Goal: Task Accomplishment & Management: Manage account settings

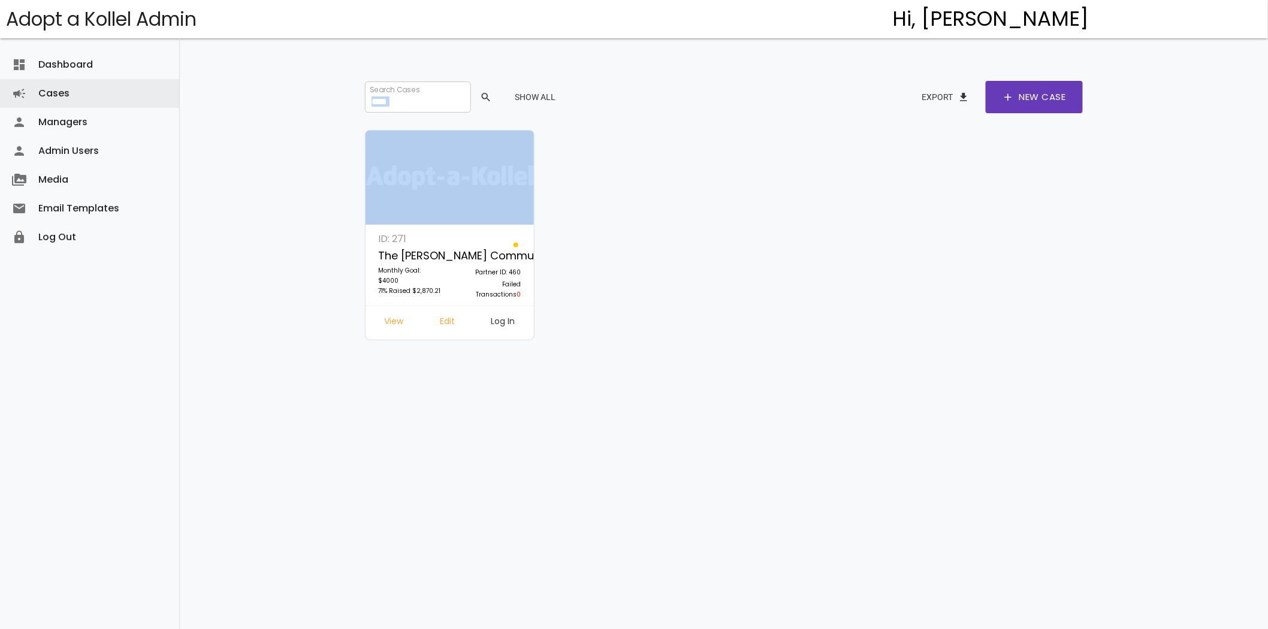
drag, startPoint x: 416, startPoint y: 114, endPoint x: 279, endPoint y: 85, distance: 140.8
click at [261, 87] on div "dashboard Dashboard attach_money Transactions keyboard_arrow_right attach_money…" at bounding box center [724, 295] width 1088 height 591
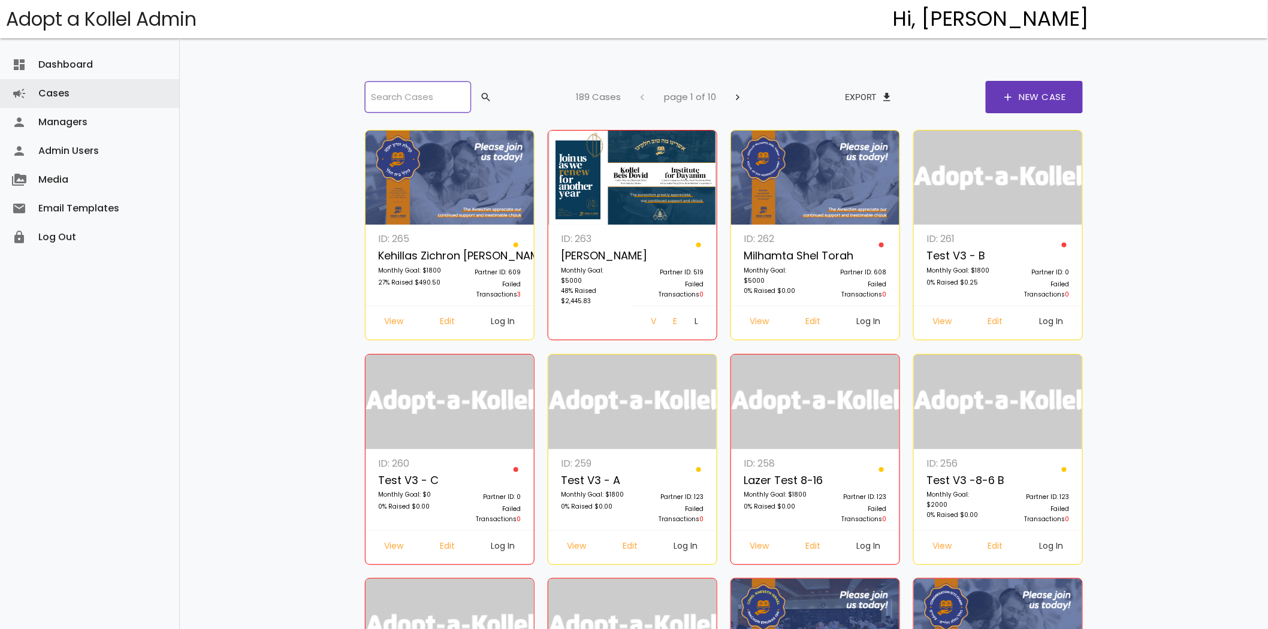
click at [418, 99] on input "search" at bounding box center [417, 96] width 105 height 31
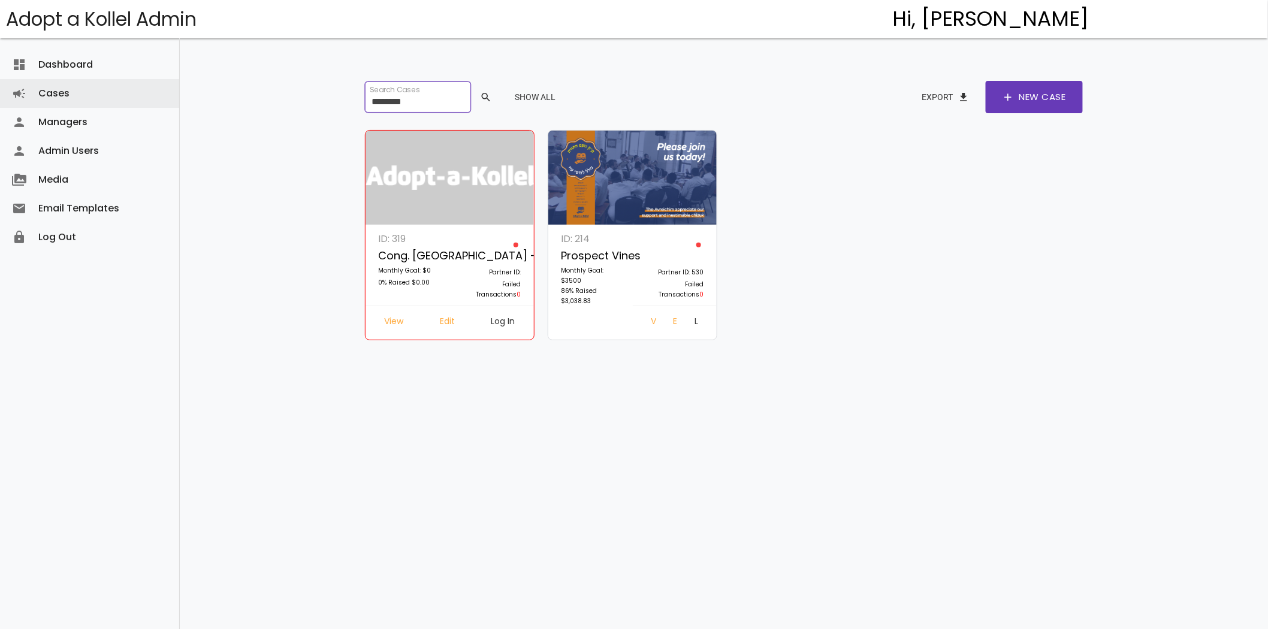
type input "********"
click at [692, 319] on link "Log In" at bounding box center [696, 323] width 23 height 22
click at [663, 325] on link "Edit" at bounding box center [674, 323] width 22 height 22
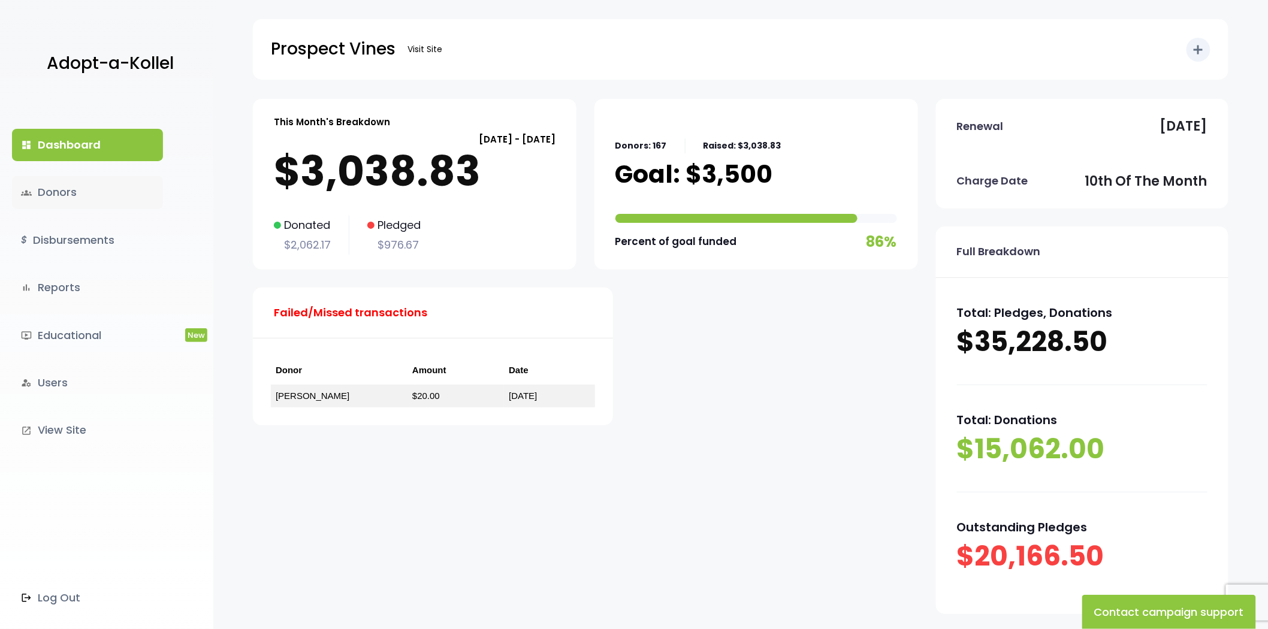
click at [76, 188] on link "groups Donors" at bounding box center [87, 192] width 151 height 32
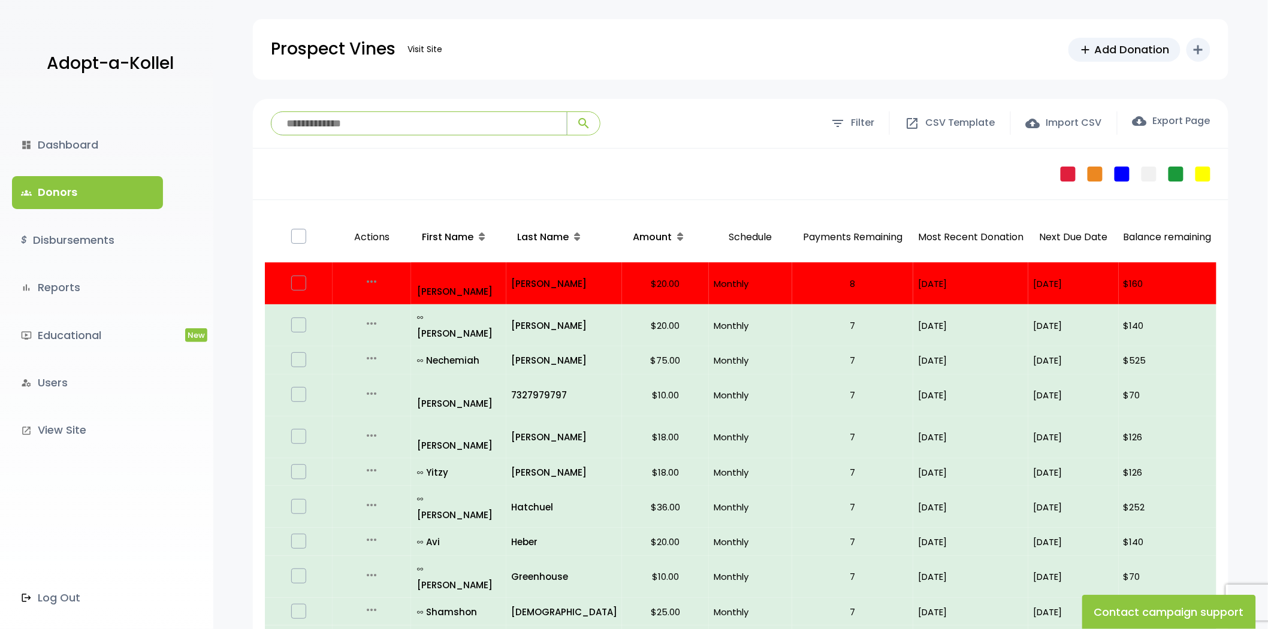
click at [381, 128] on input "search" at bounding box center [418, 123] width 295 height 23
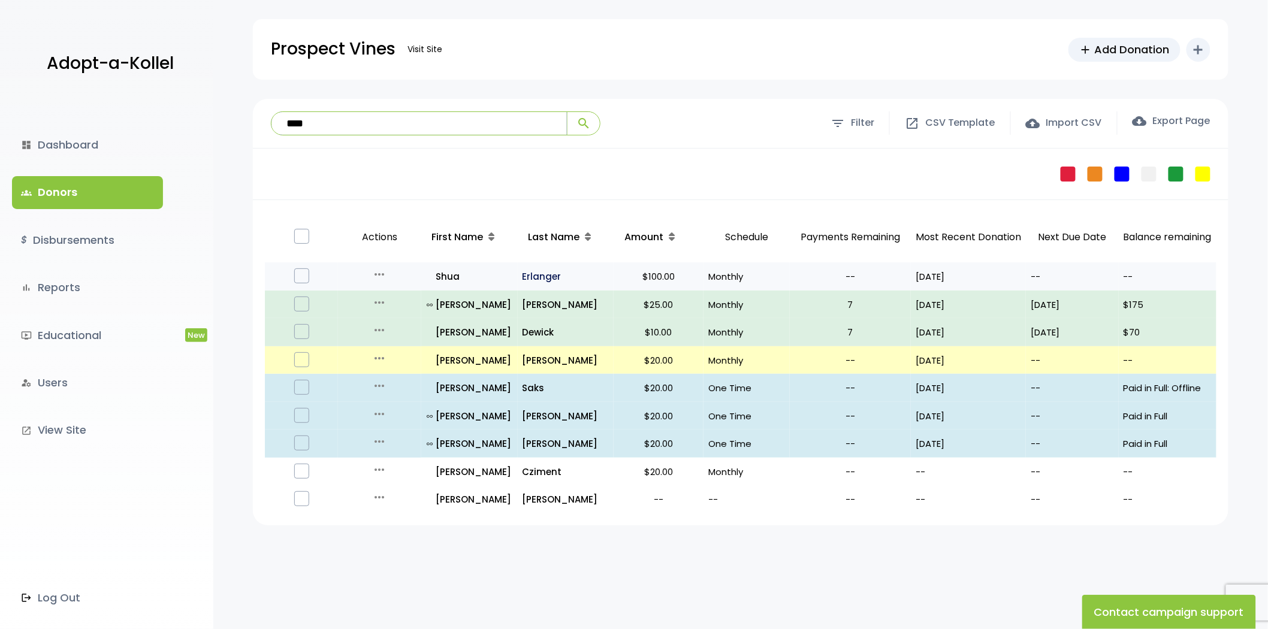
type input "****"
click at [543, 273] on p "Erlanger" at bounding box center [565, 276] width 86 height 16
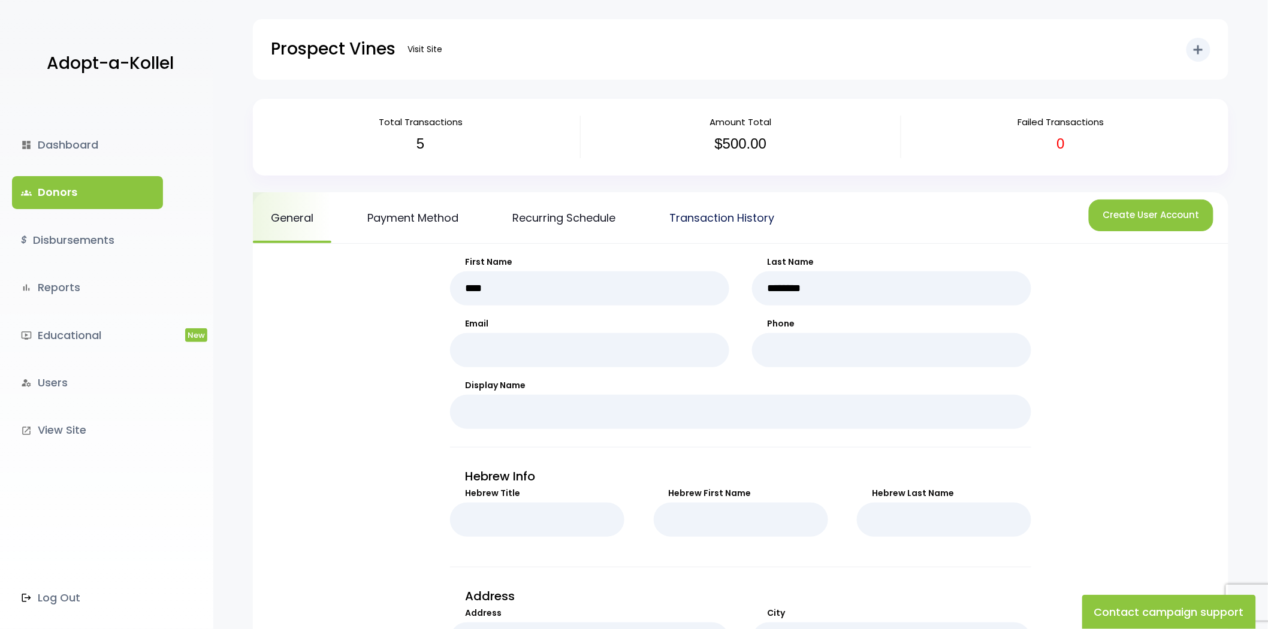
click at [722, 216] on link "Transaction History" at bounding box center [721, 217] width 141 height 51
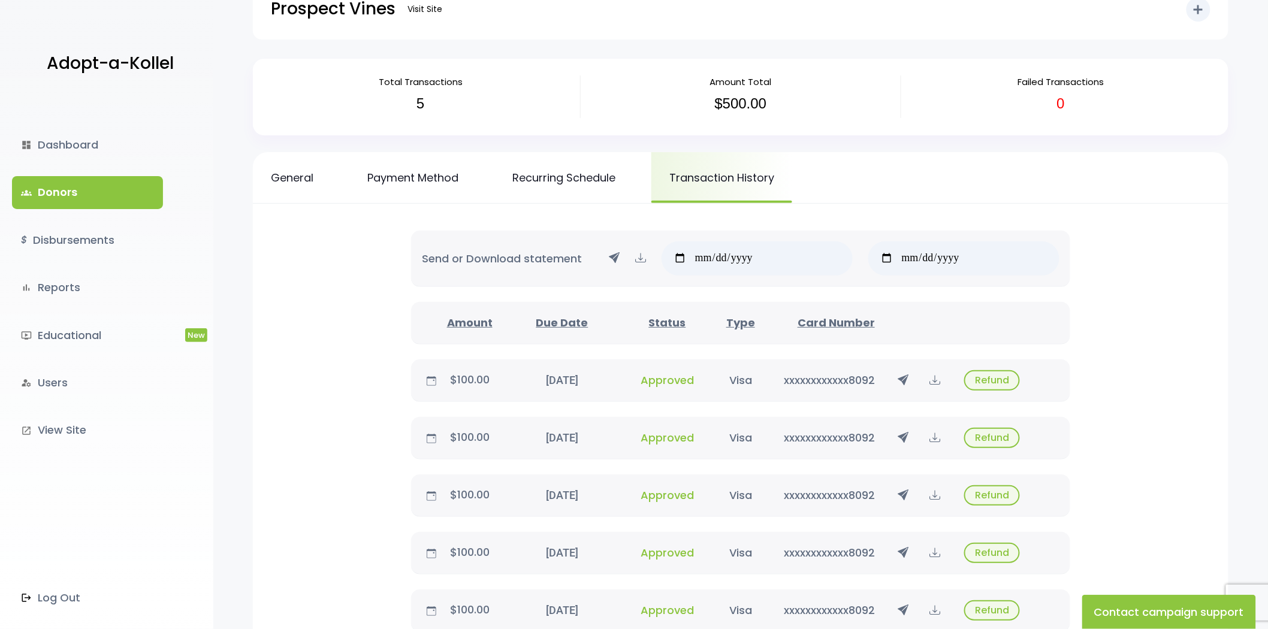
scroll to position [133, 0]
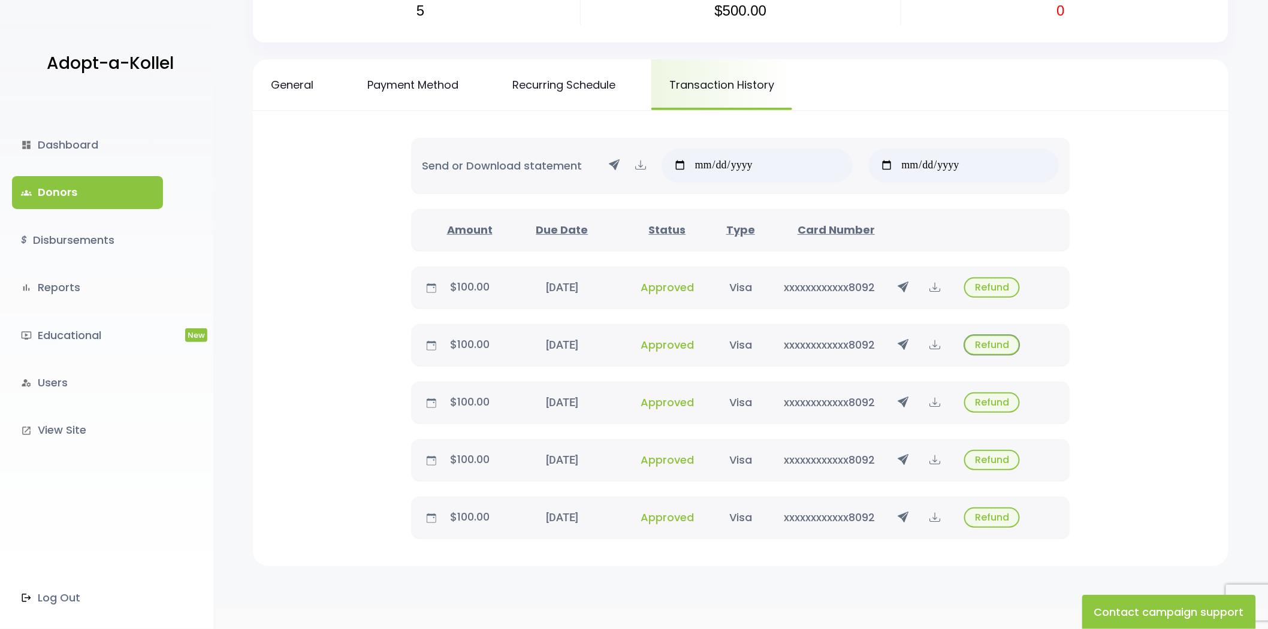
click at [990, 338] on button "Refund" at bounding box center [992, 345] width 56 height 20
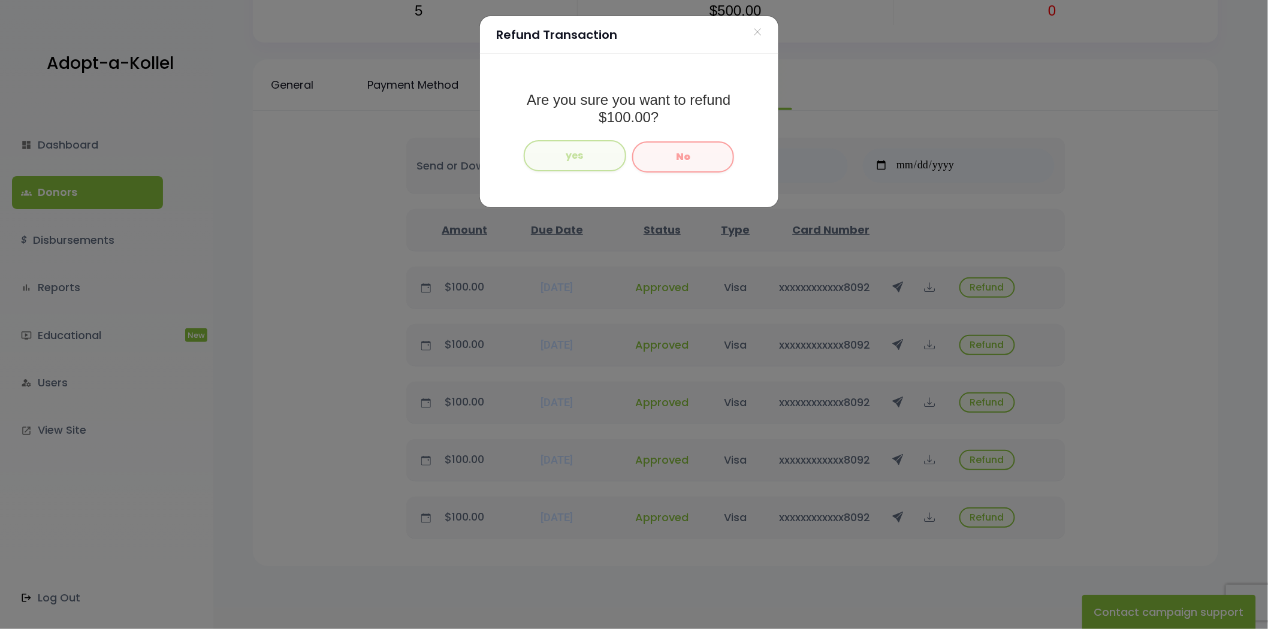
click at [595, 156] on button "yes" at bounding box center [575, 155] width 102 height 31
click at [755, 32] on span "×" at bounding box center [757, 33] width 8 height 26
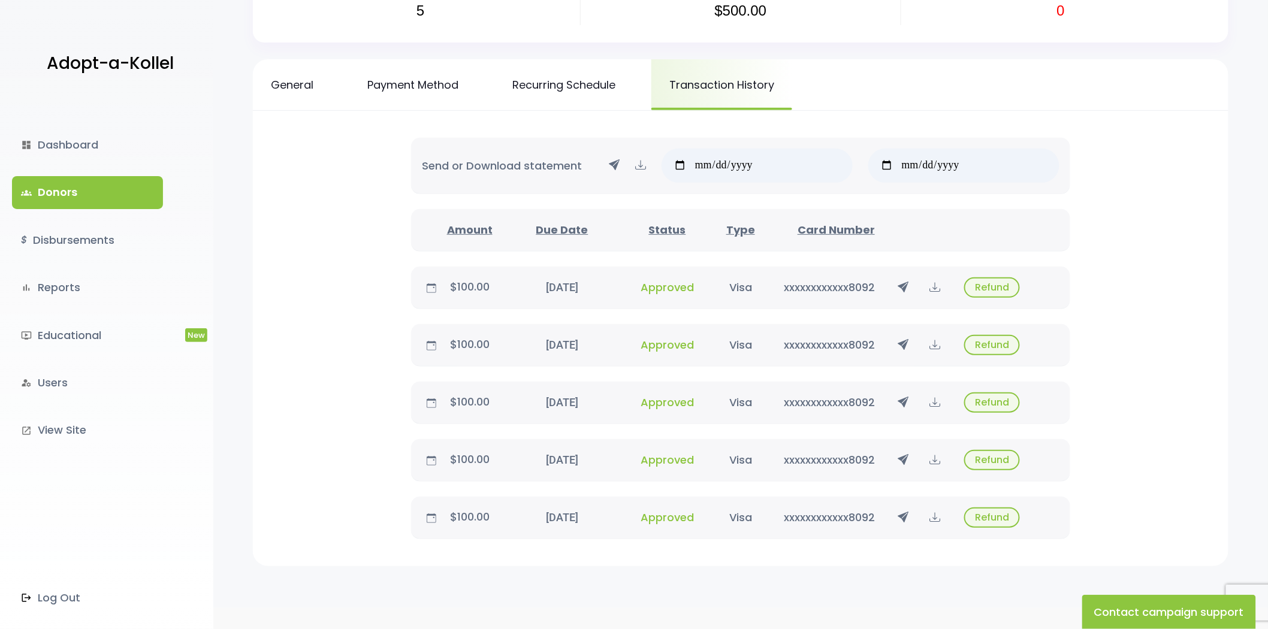
click at [1197, 231] on div "Send or Download statement Amount Due Date Status Type Card Number Refresh Refu…" at bounding box center [740, 338] width 975 height 455
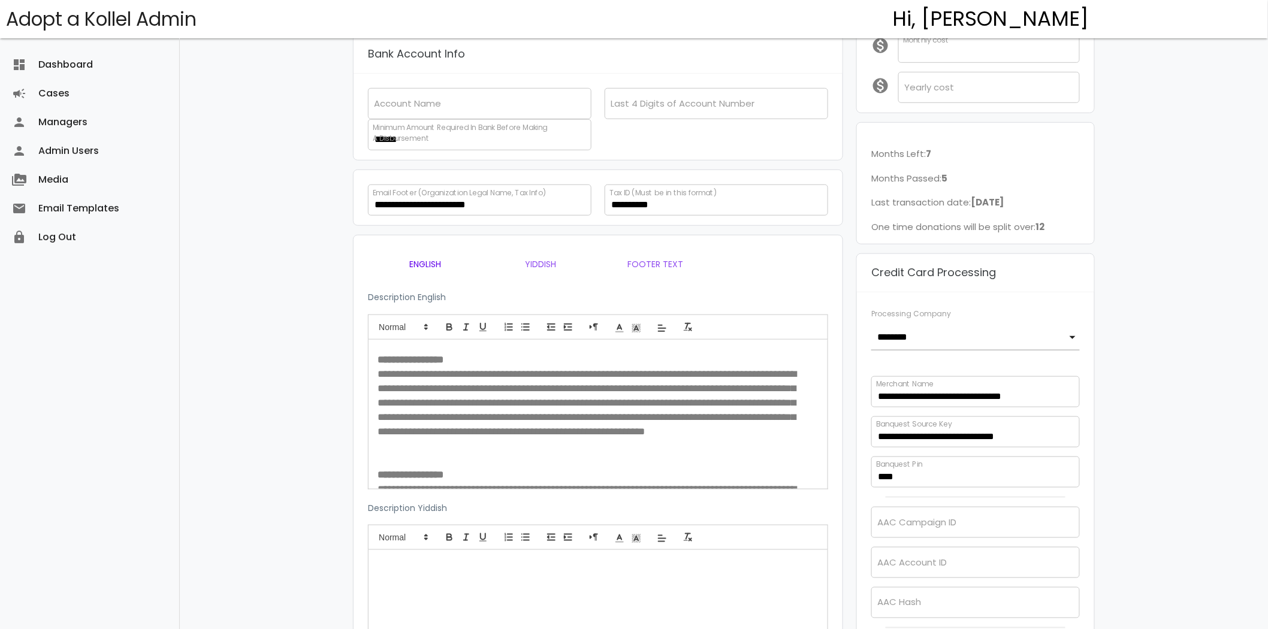
scroll to position [532, 0]
